Goal: Navigation & Orientation: Find specific page/section

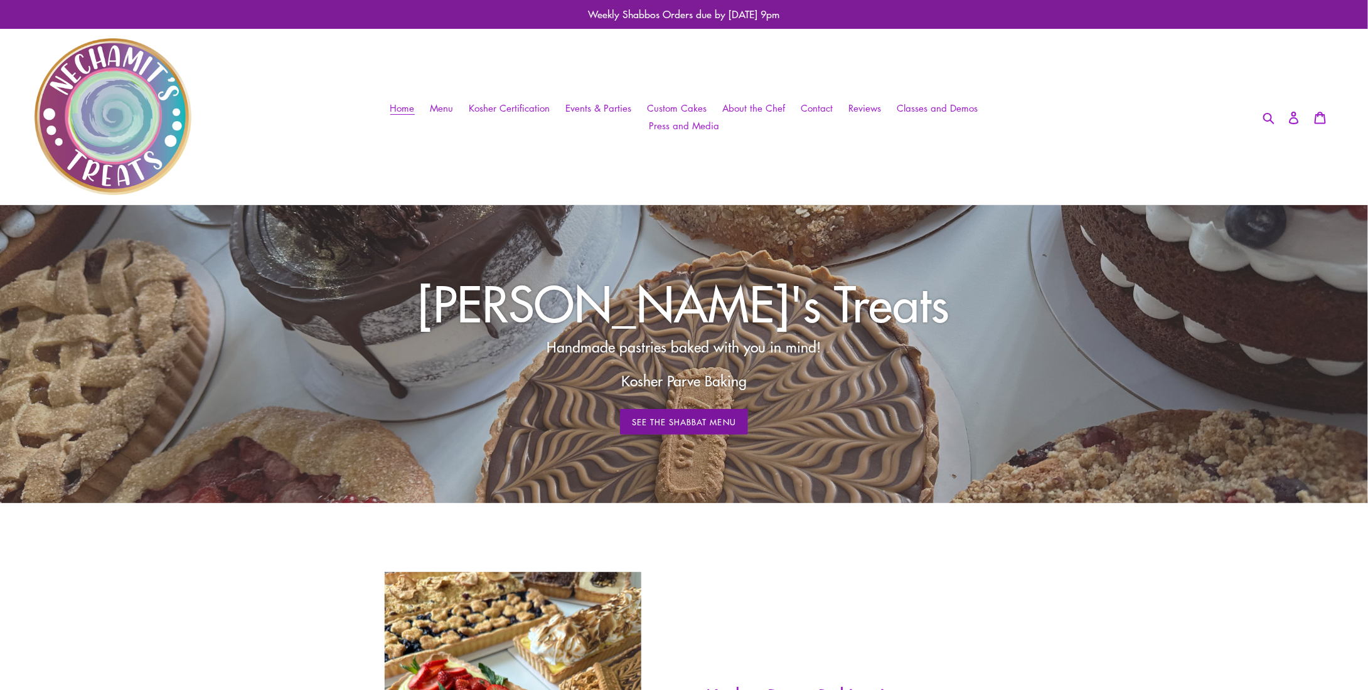
click at [691, 424] on link "See The Shabbat Menu" at bounding box center [684, 422] width 128 height 26
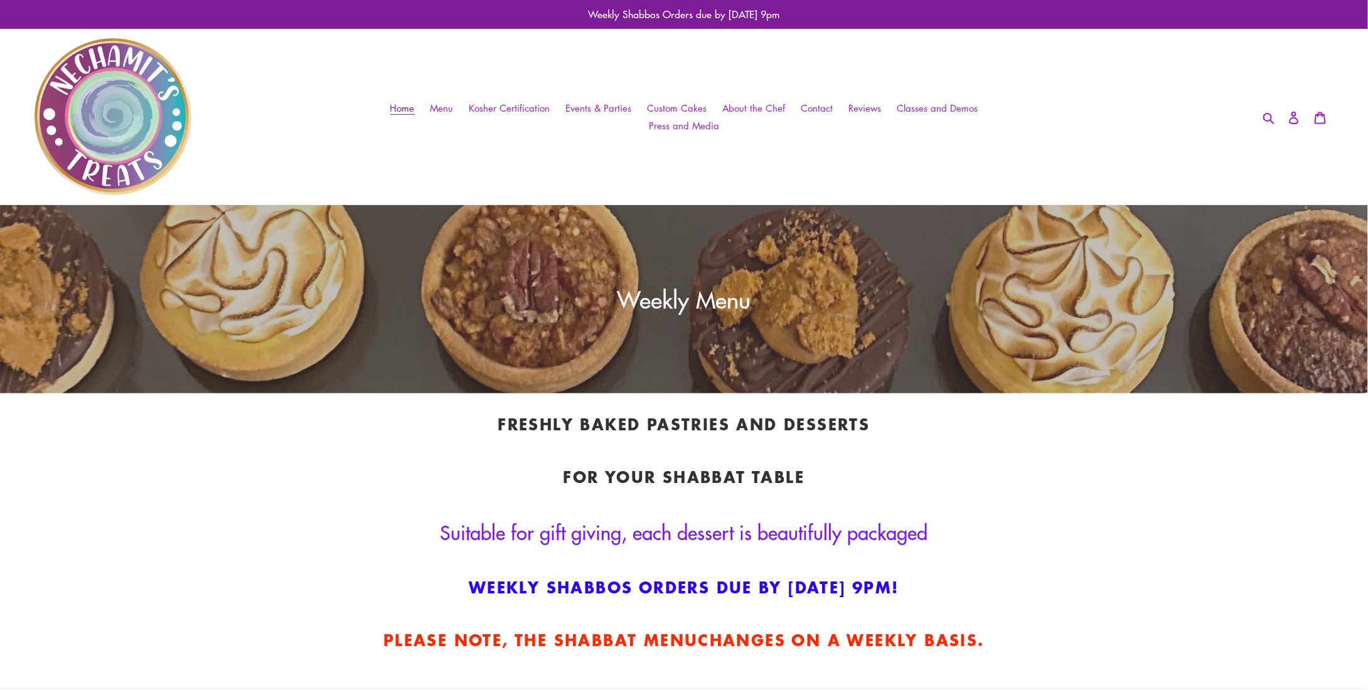
click at [410, 113] on link "Home" at bounding box center [402, 108] width 37 height 18
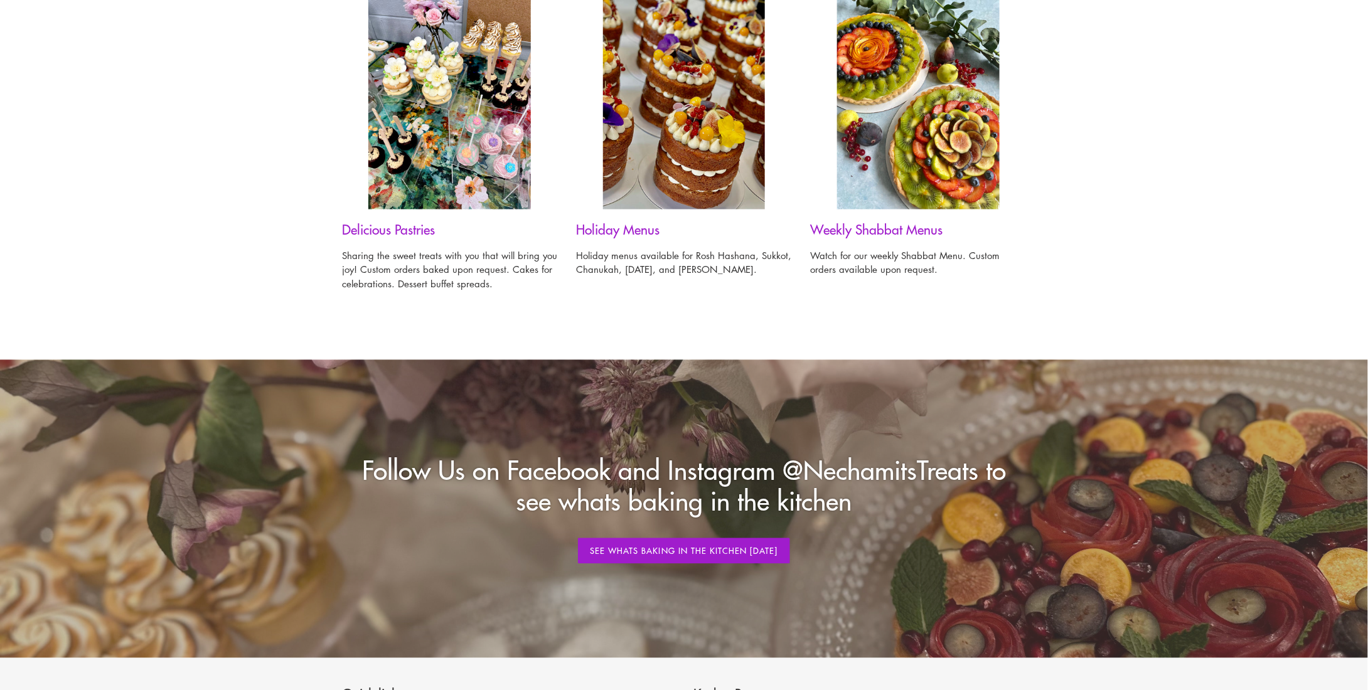
scroll to position [1004, 0]
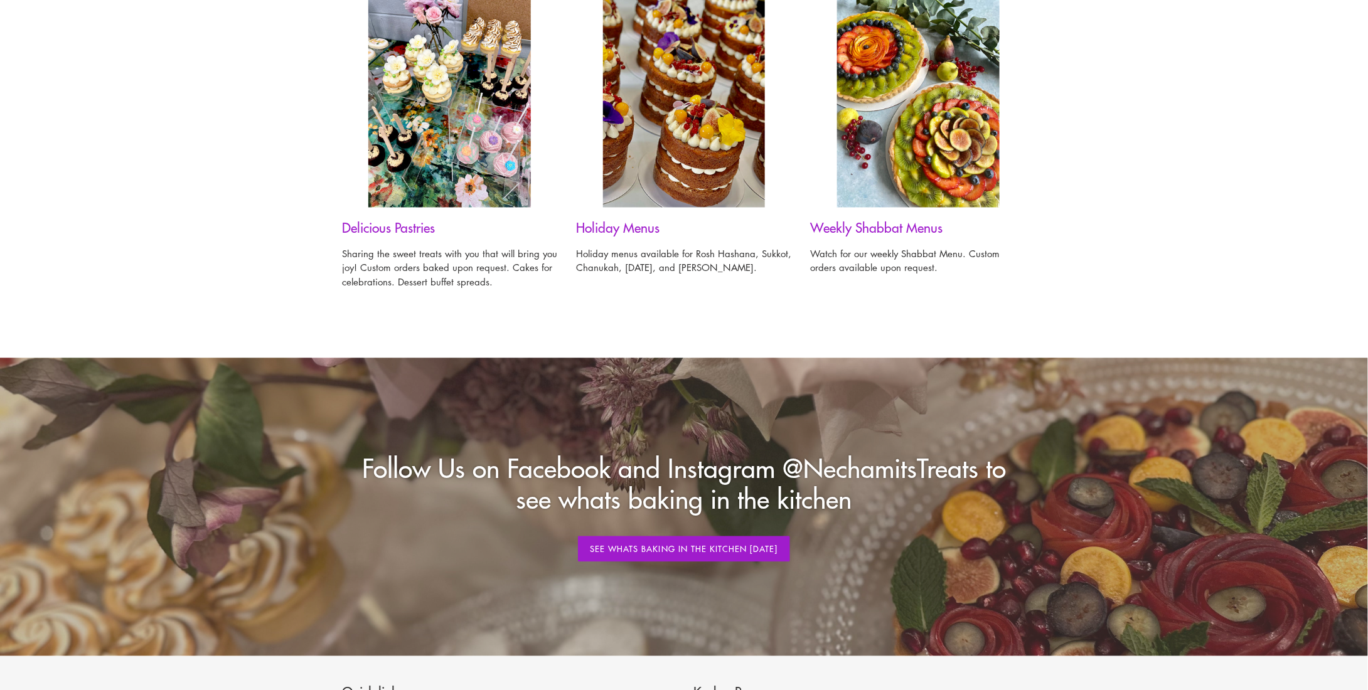
click at [606, 228] on h3 "Holiday Menus" at bounding box center [683, 228] width 215 height 16
click at [689, 313] on div "Delicious Pastries Sharing the sweet treats with you that will bring you joy! C…" at bounding box center [674, 157] width 703 height 332
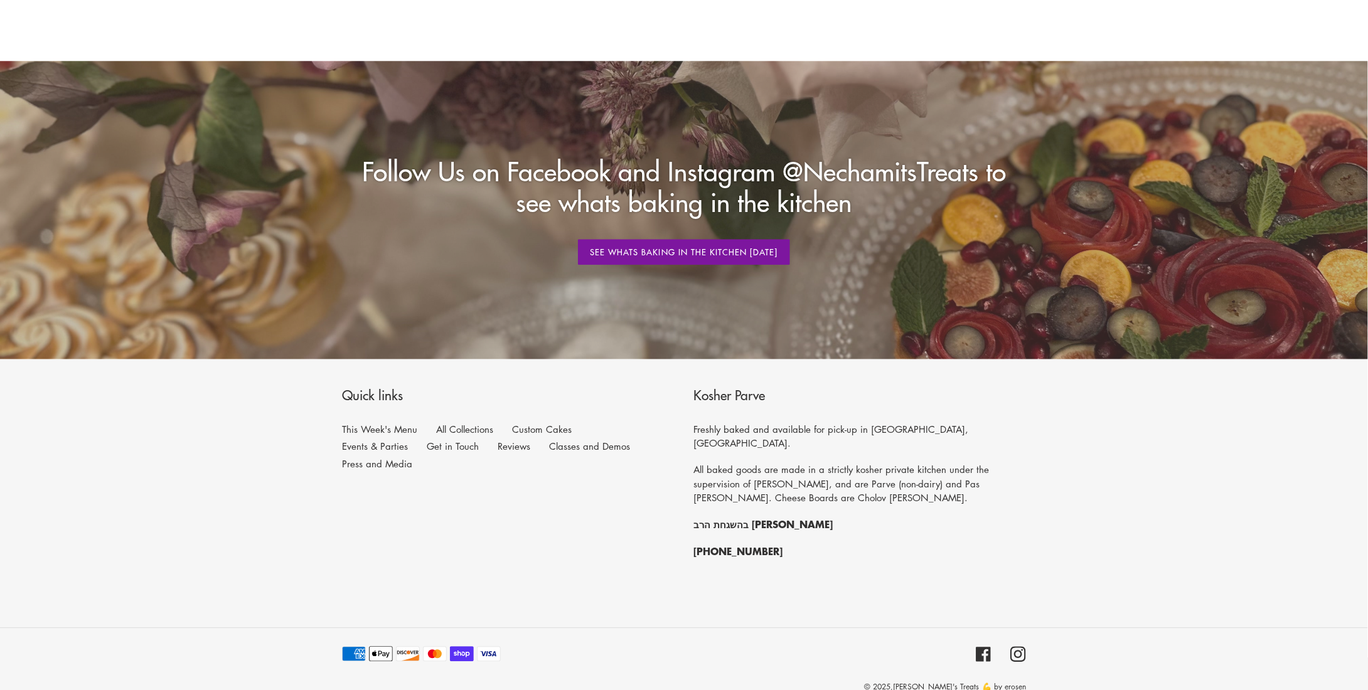
scroll to position [1310, 0]
